Goal: Task Accomplishment & Management: Use online tool/utility

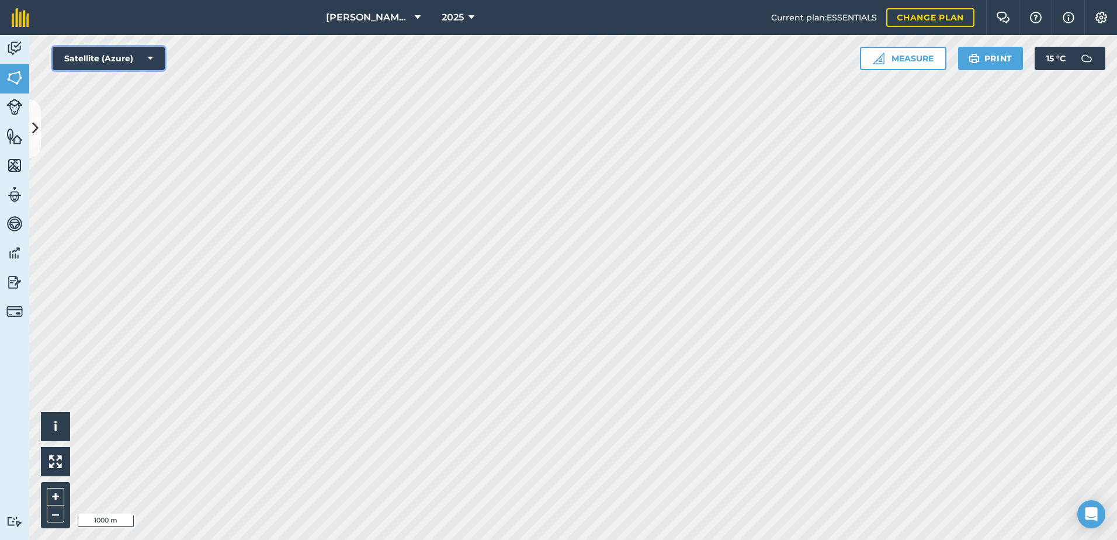
click at [151, 59] on icon at bounding box center [150, 59] width 5 height 12
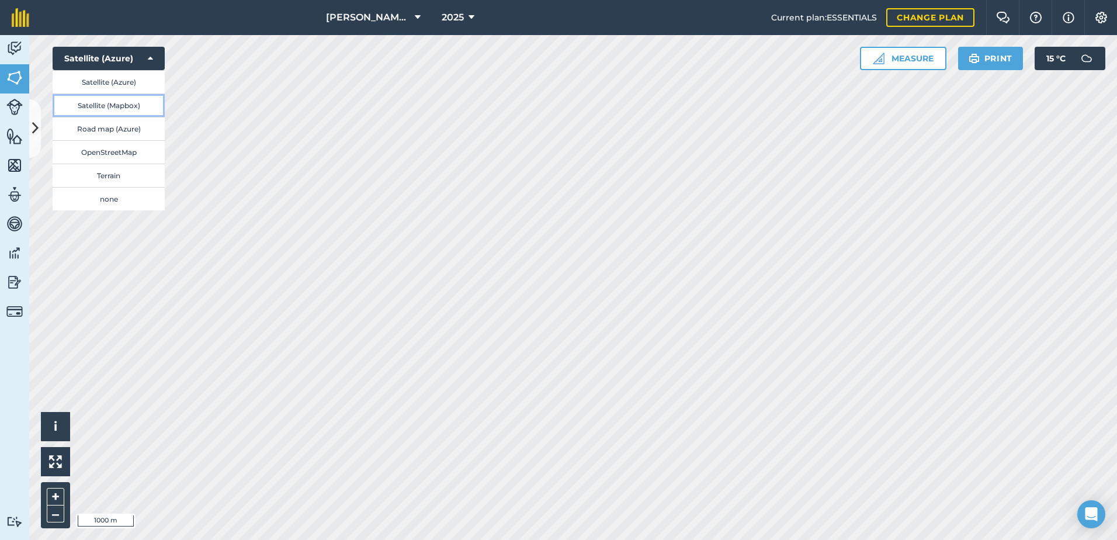
click at [126, 106] on button "Satellite (Mapbox)" at bounding box center [109, 104] width 112 height 23
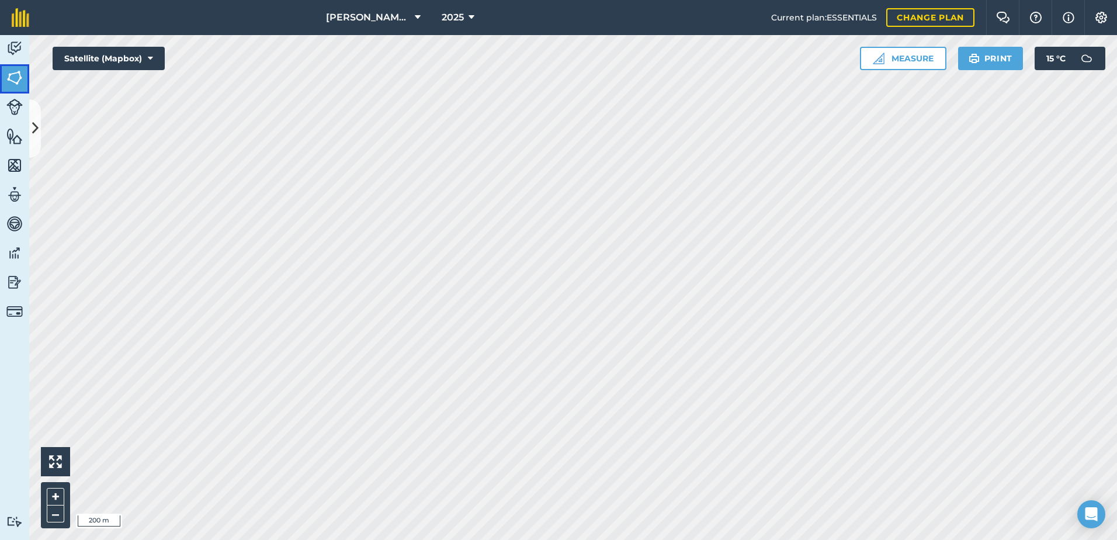
click at [15, 74] on img at bounding box center [14, 78] width 16 height 18
click at [36, 124] on icon at bounding box center [35, 128] width 6 height 20
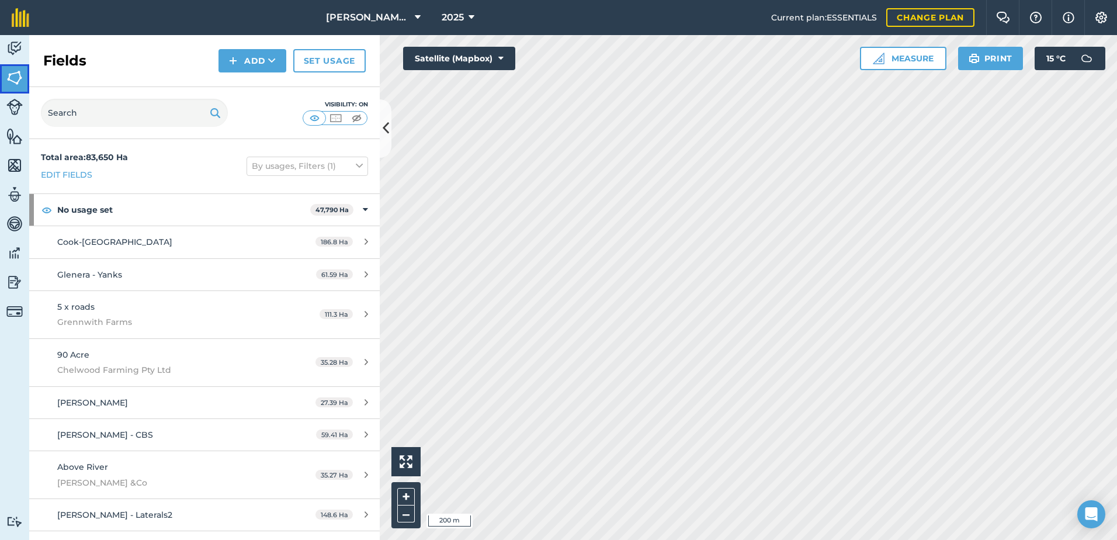
click at [15, 77] on img at bounding box center [14, 78] width 16 height 18
click at [262, 60] on button "Add" at bounding box center [252, 60] width 68 height 23
click at [263, 84] on link "Draw" at bounding box center [252, 87] width 64 height 26
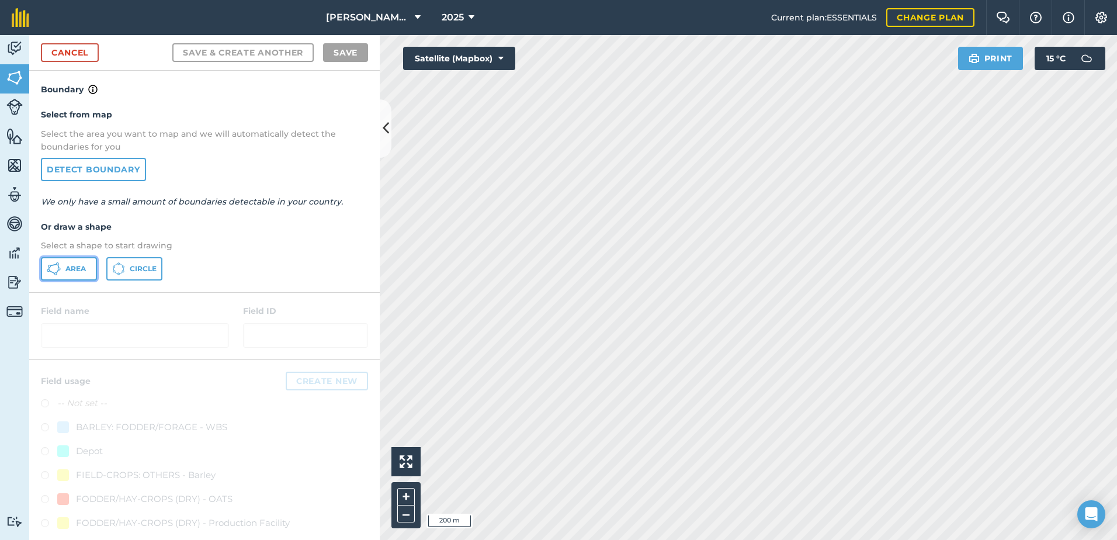
drag, startPoint x: 64, startPoint y: 269, endPoint x: 134, endPoint y: 266, distance: 70.1
click at [65, 268] on button "Area" at bounding box center [69, 268] width 56 height 23
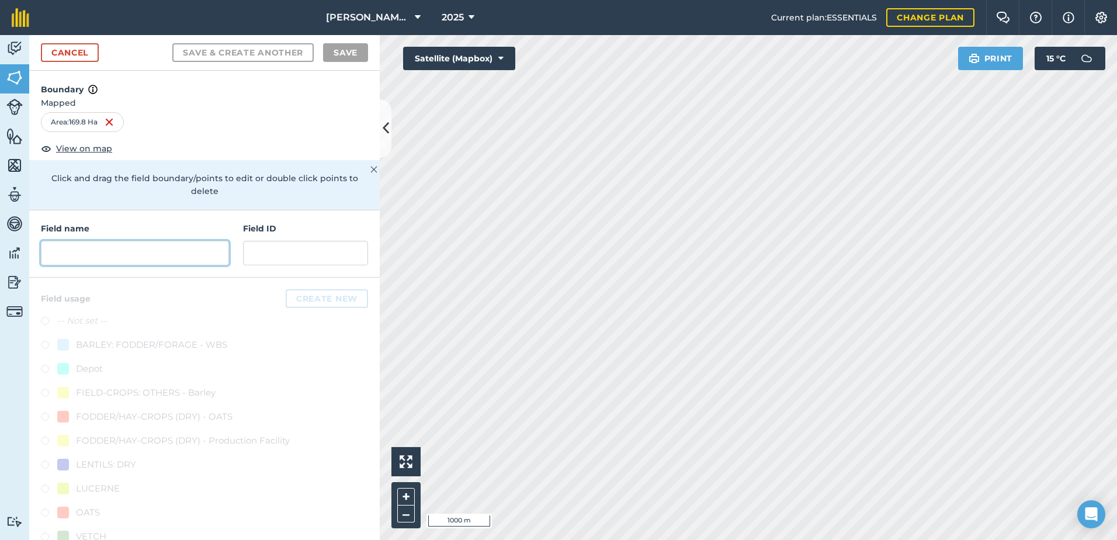
click at [93, 255] on input "text" at bounding box center [135, 253] width 188 height 25
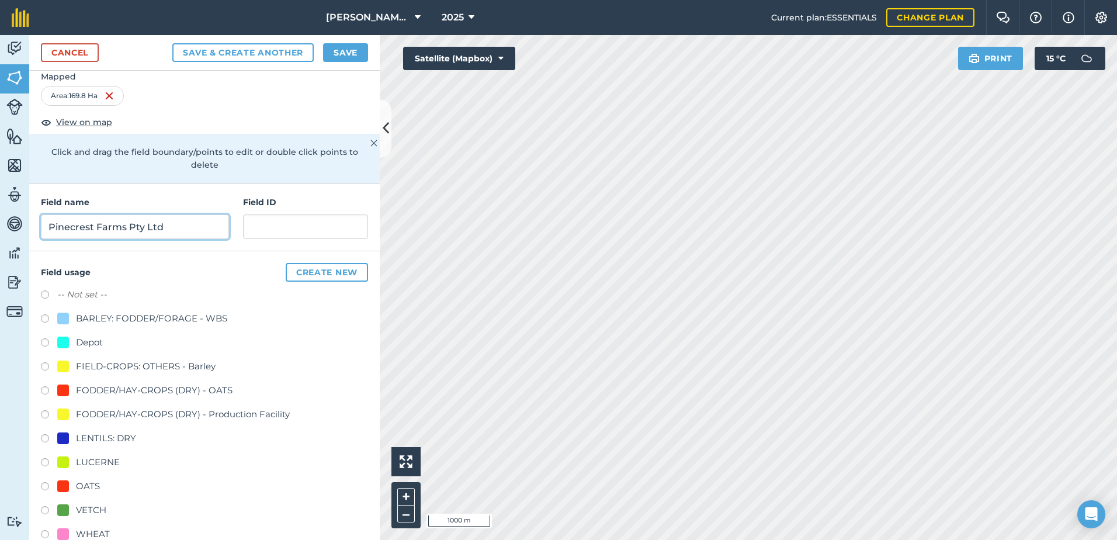
scroll to position [50, 0]
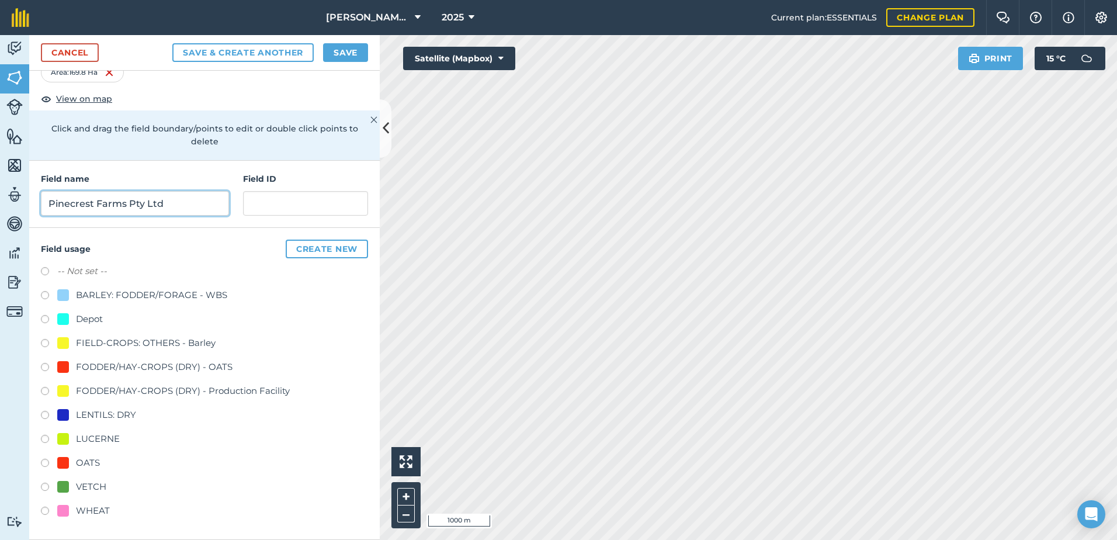
type input "Pinecrest Farms Pty Ltd"
click at [46, 463] on label at bounding box center [49, 464] width 16 height 12
radio input "true"
click at [346, 55] on button "Save" at bounding box center [345, 52] width 45 height 19
